Goal: Information Seeking & Learning: Learn about a topic

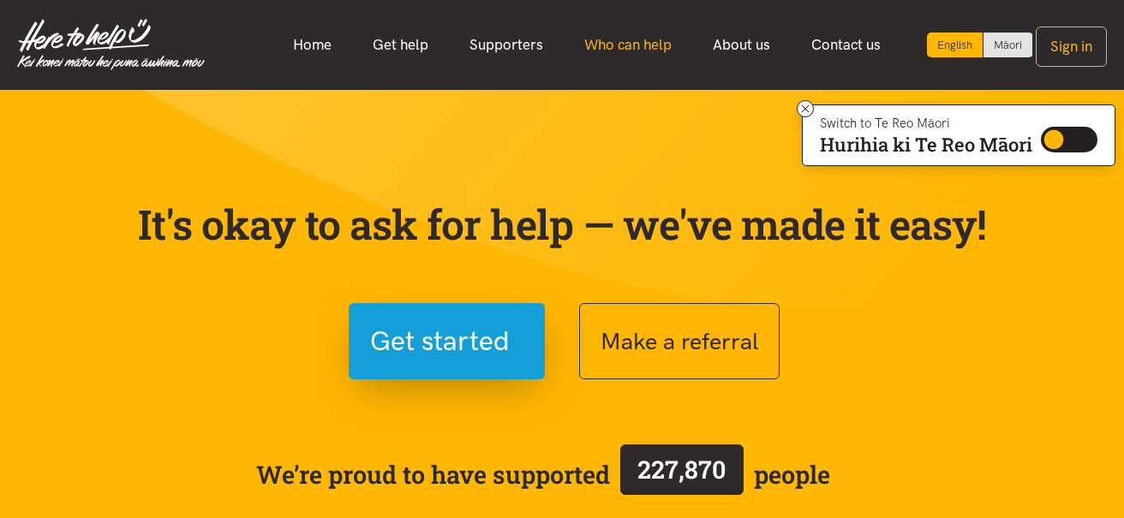
click at [639, 39] on link "Who can help" at bounding box center [628, 45] width 128 height 37
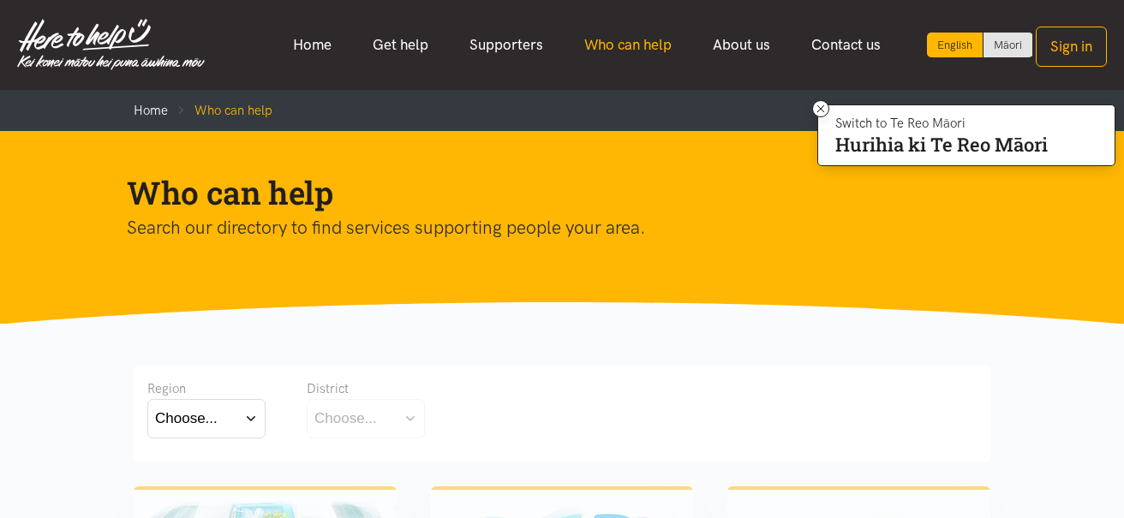
click at [638, 42] on link "Who can help" at bounding box center [628, 45] width 128 height 37
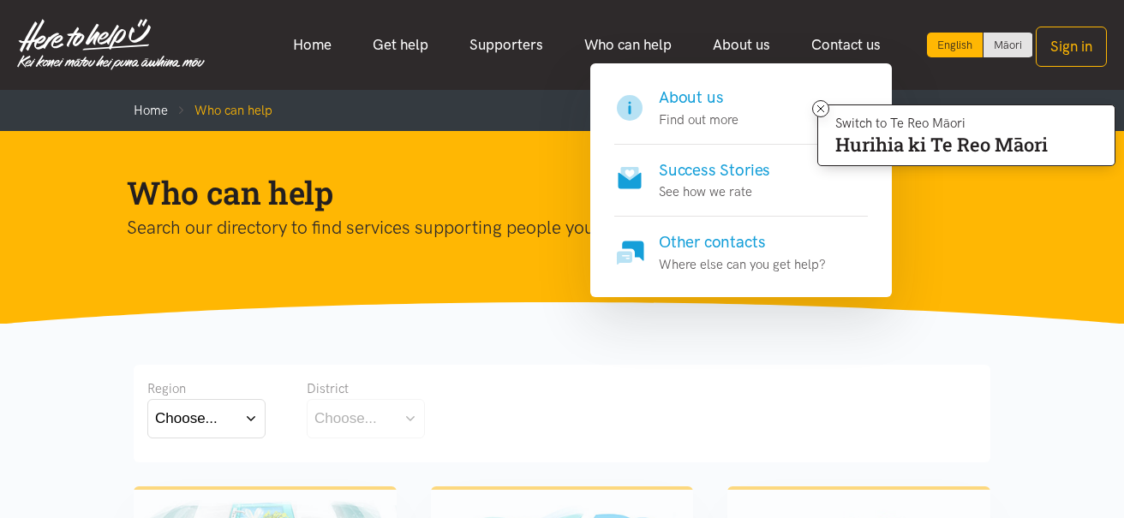
click at [709, 116] on p "Find out more" at bounding box center [699, 120] width 80 height 21
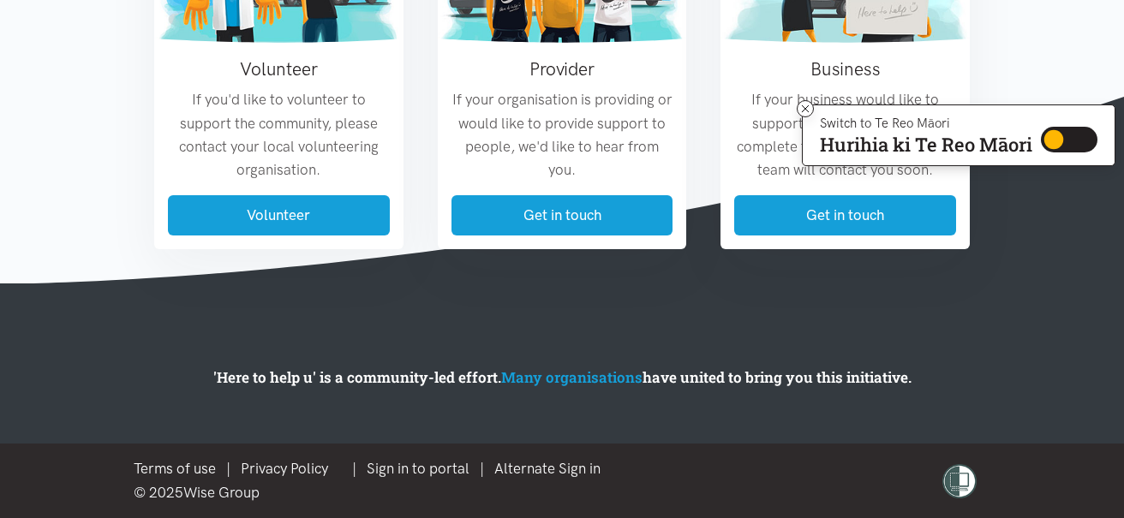
scroll to position [2146, 0]
click at [561, 378] on link "Many organisations" at bounding box center [571, 377] width 141 height 20
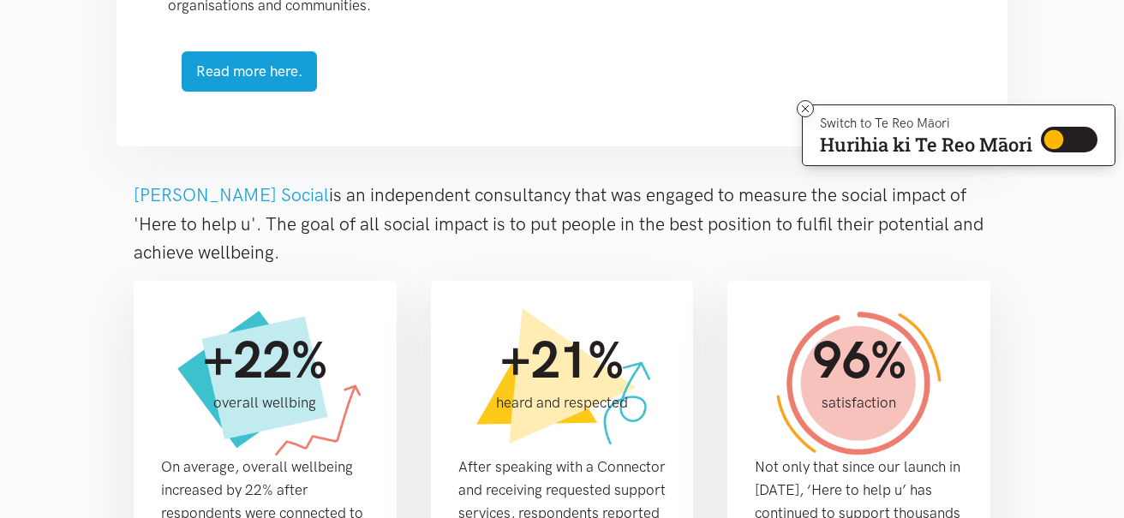
scroll to position [946, 0]
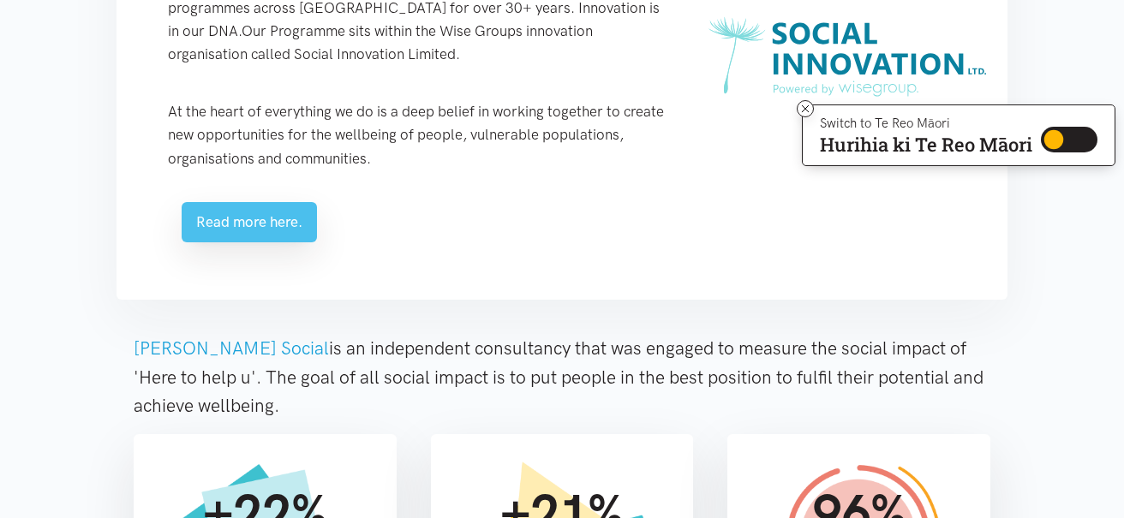
click at [277, 221] on link "Read more here." at bounding box center [249, 222] width 135 height 40
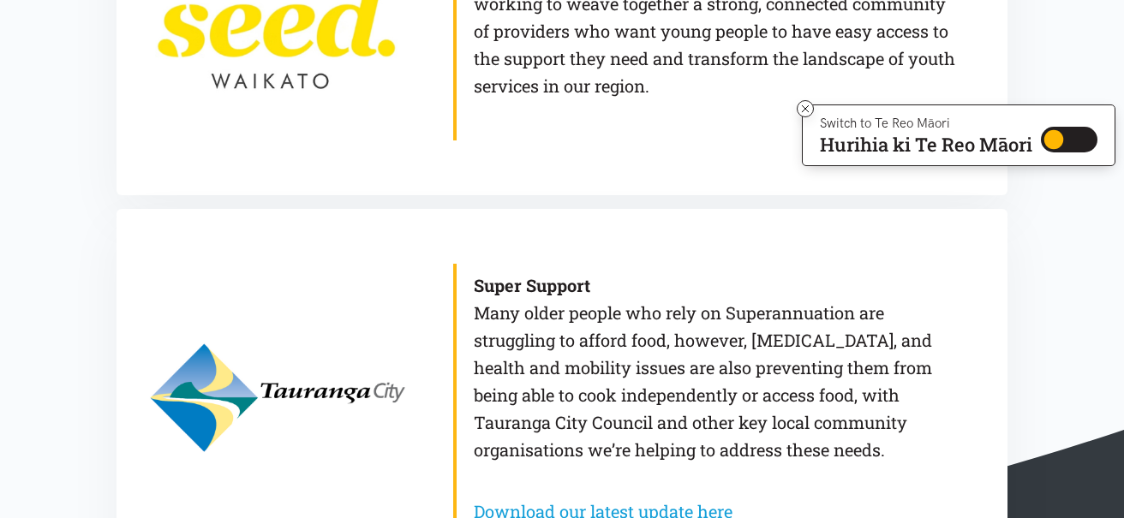
scroll to position [1492, 0]
